Goal: Check status

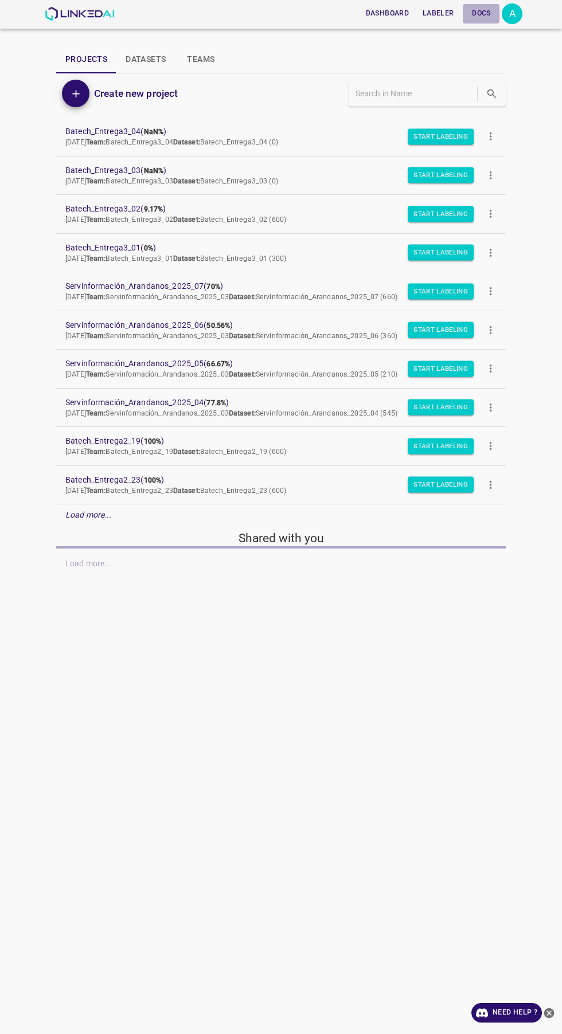
click at [483, 13] on button "Docs" at bounding box center [480, 13] width 37 height 19
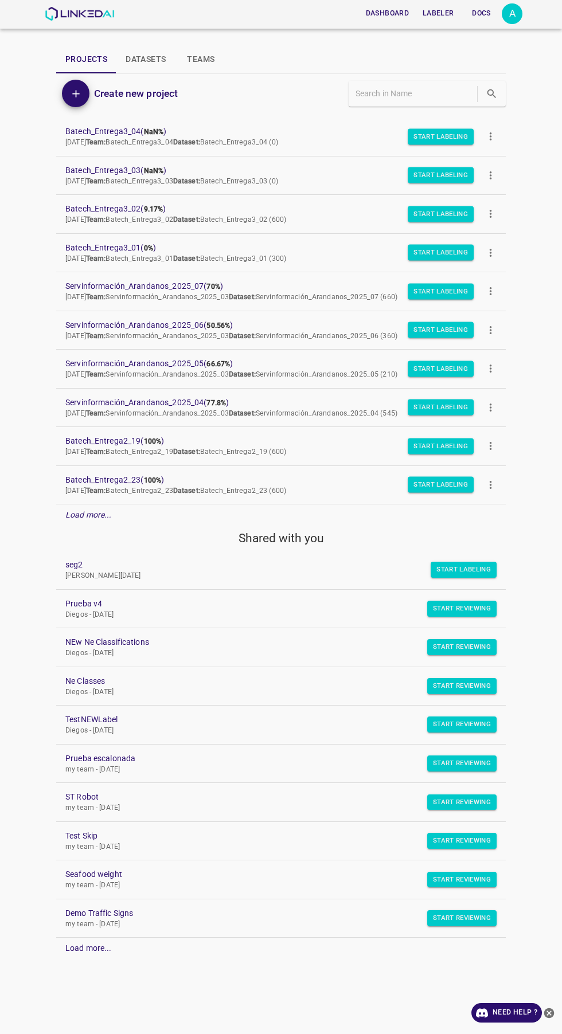
click at [512, 19] on div "A" at bounding box center [511, 13] width 21 height 21
click at [499, 111] on li "Logout" at bounding box center [476, 106] width 91 height 19
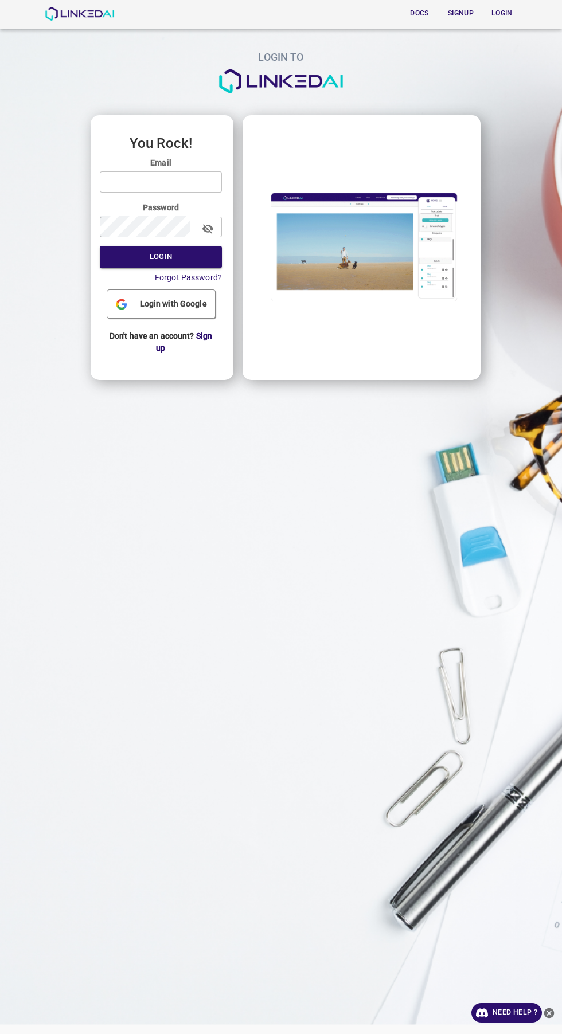
click at [195, 186] on input "email" at bounding box center [161, 181] width 122 height 21
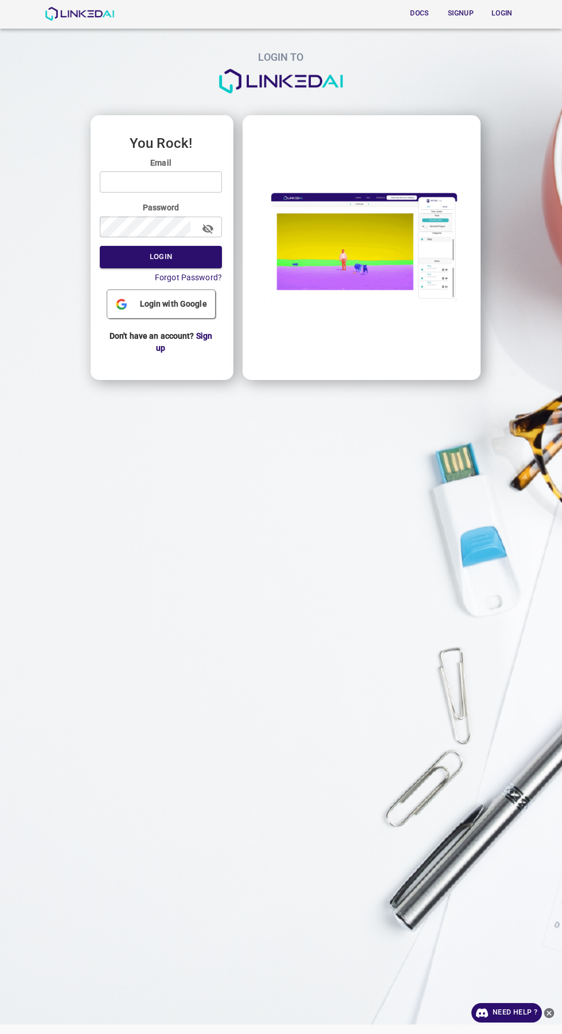
type input "[EMAIL_ADDRESS][DOMAIN_NAME]"
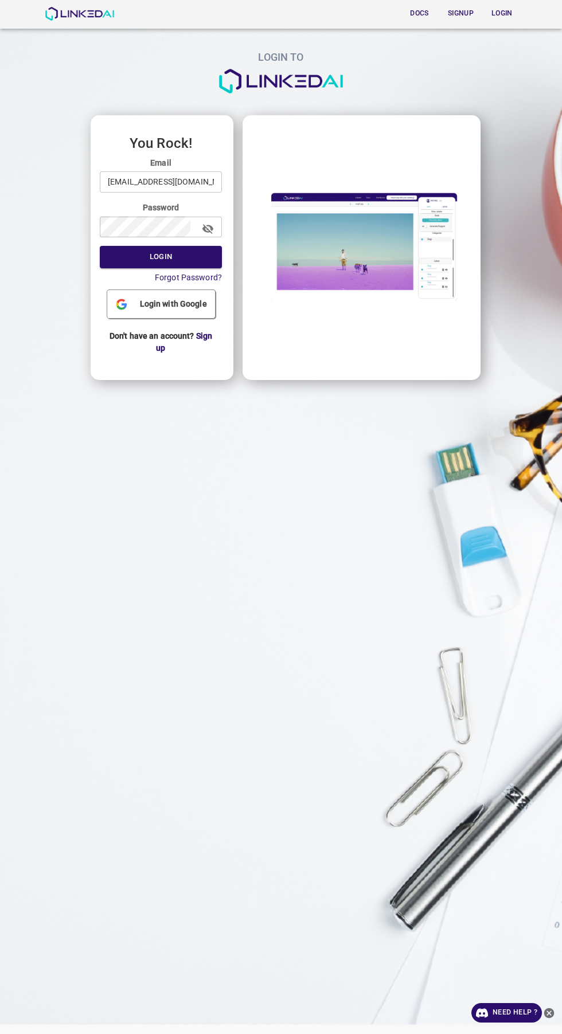
click at [100, 246] on button "Login" at bounding box center [161, 257] width 122 height 22
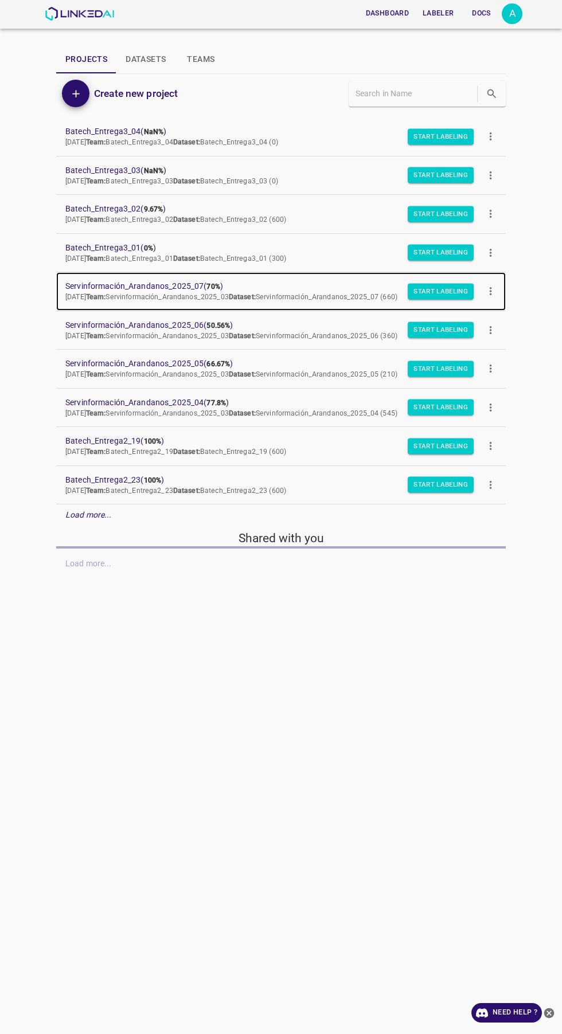
click at [179, 286] on span "Servinformación_Arandanos_2025_07 ( 70% )" at bounding box center [271, 286] width 413 height 12
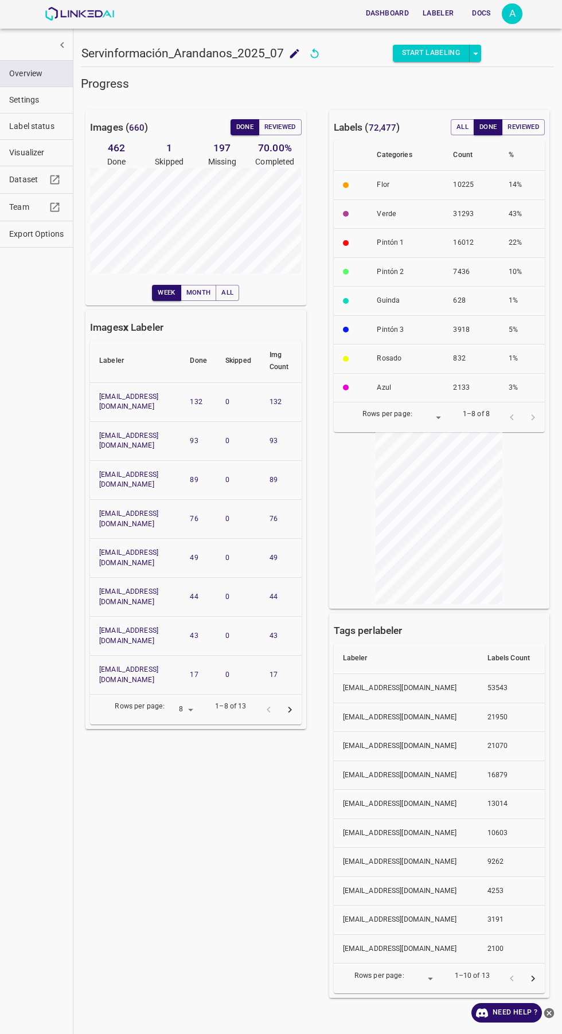
click at [49, 153] on span "Visualizer" at bounding box center [36, 153] width 54 height 12
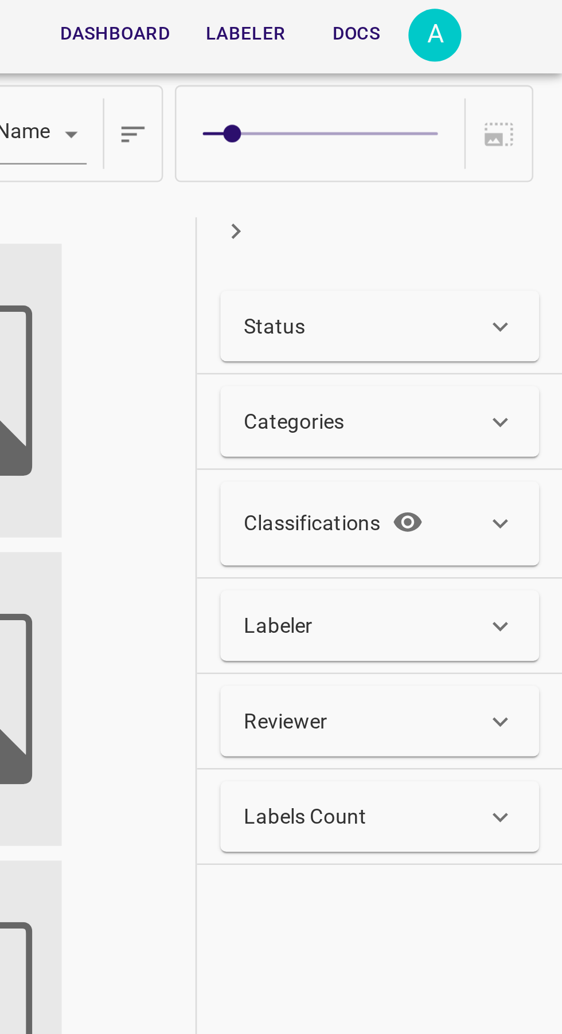
click at [495, 126] on div "Status" at bounding box center [484, 127] width 94 height 12
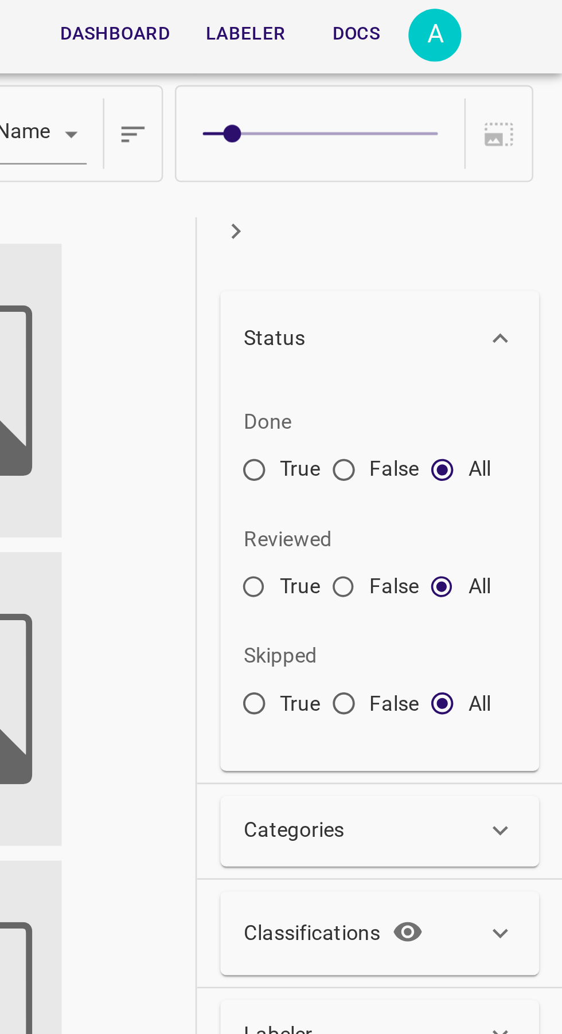
click at [474, 183] on input "False" at bounding box center [476, 185] width 21 height 21
radio input "true"
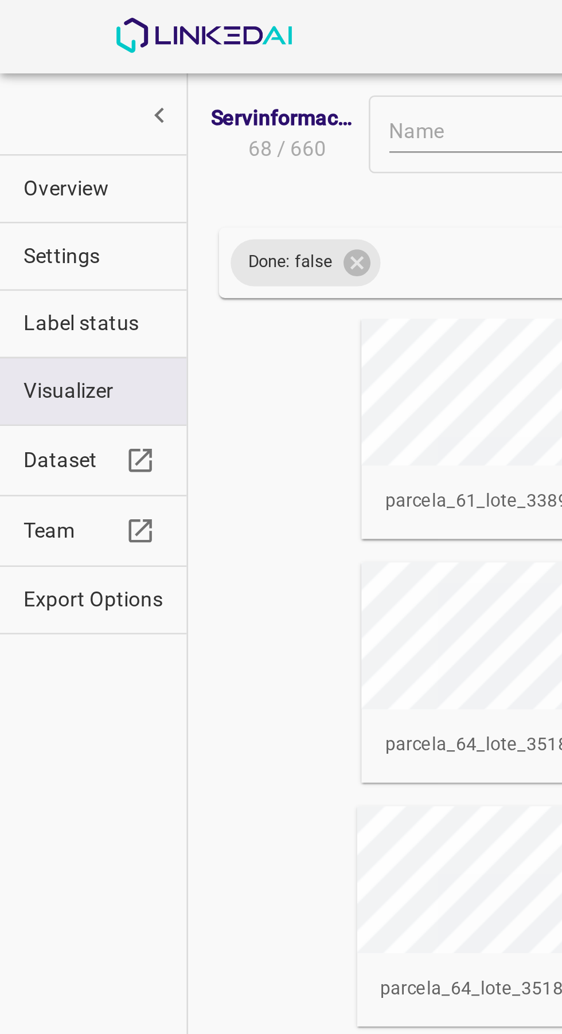
click at [30, 65] on button "Overview" at bounding box center [36, 74] width 73 height 26
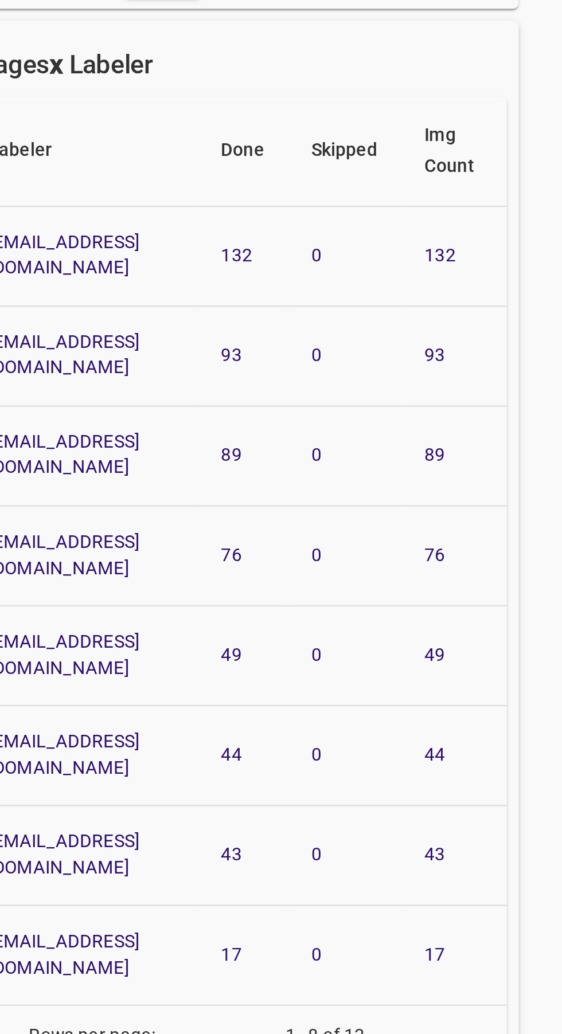
click at [290, 704] on icon "Go to next page" at bounding box center [290, 710] width 12 height 12
